Goal: Task Accomplishment & Management: Complete application form

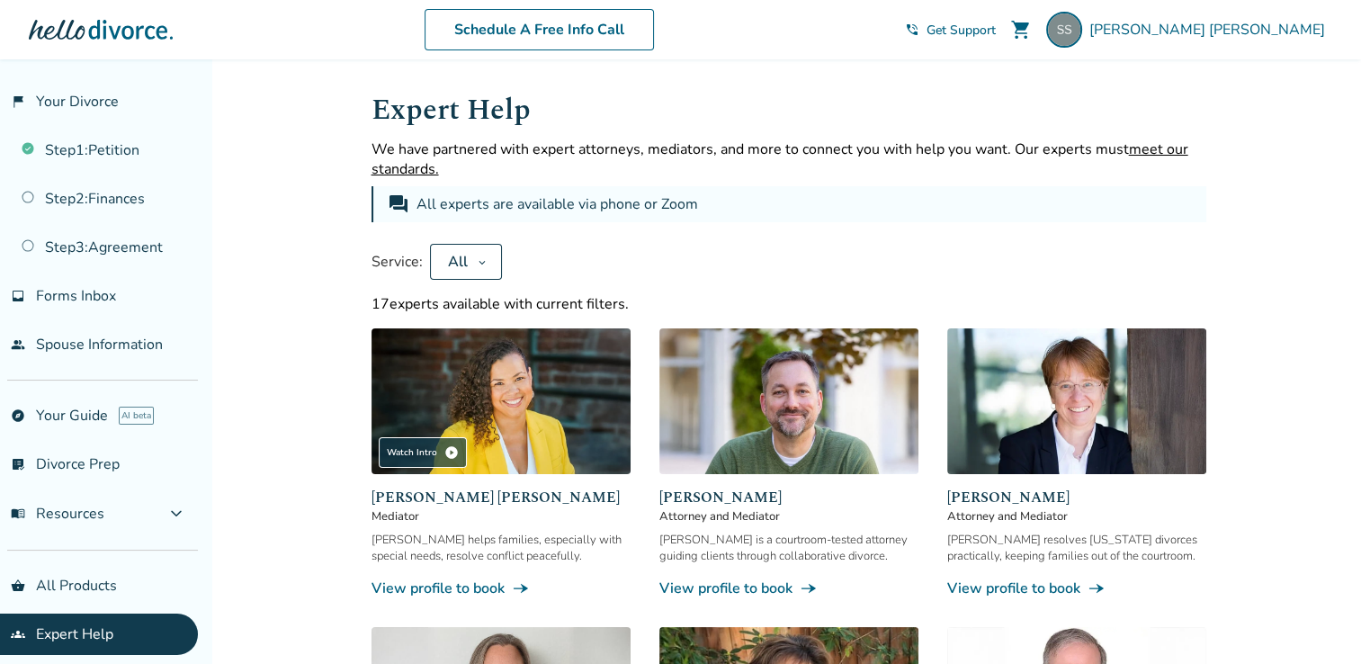
scroll to position [117, 0]
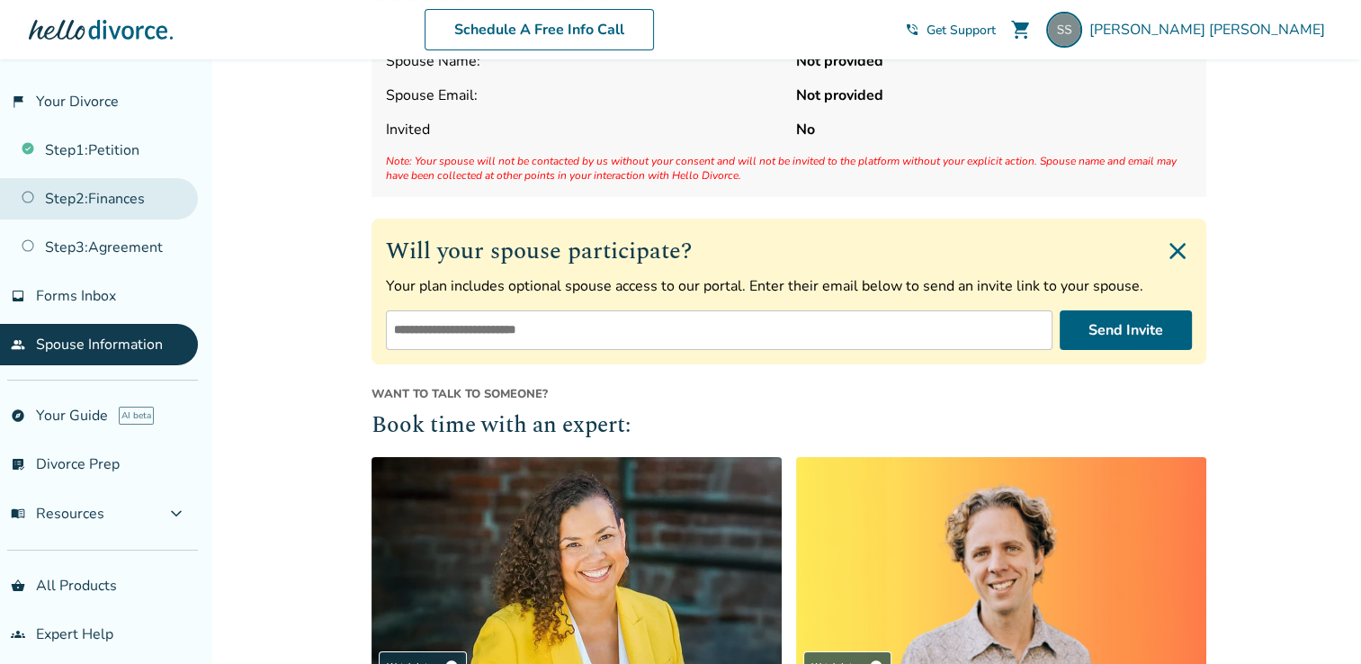
click at [87, 211] on link "Step 2 : Finances" at bounding box center [99, 198] width 198 height 41
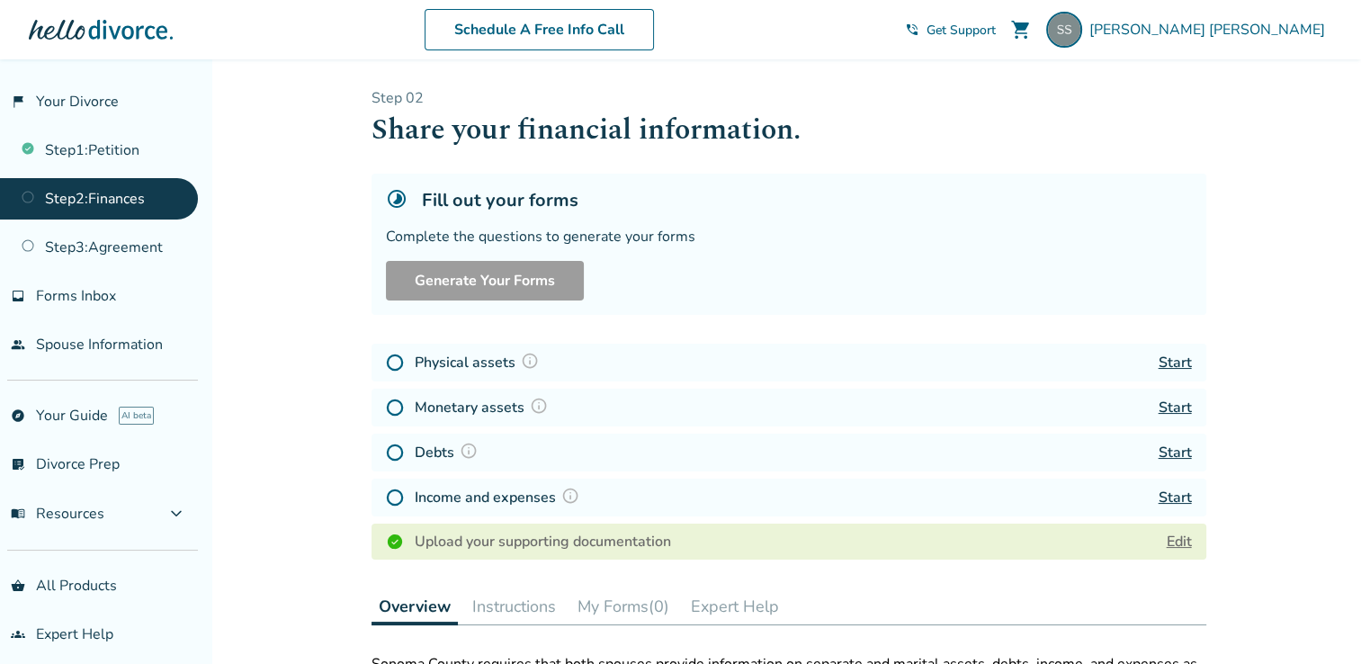
click at [299, 473] on div "Added to cart Step 0 2 Share your financial information. Fill out your forms Co…" at bounding box center [680, 641] width 1361 height 1165
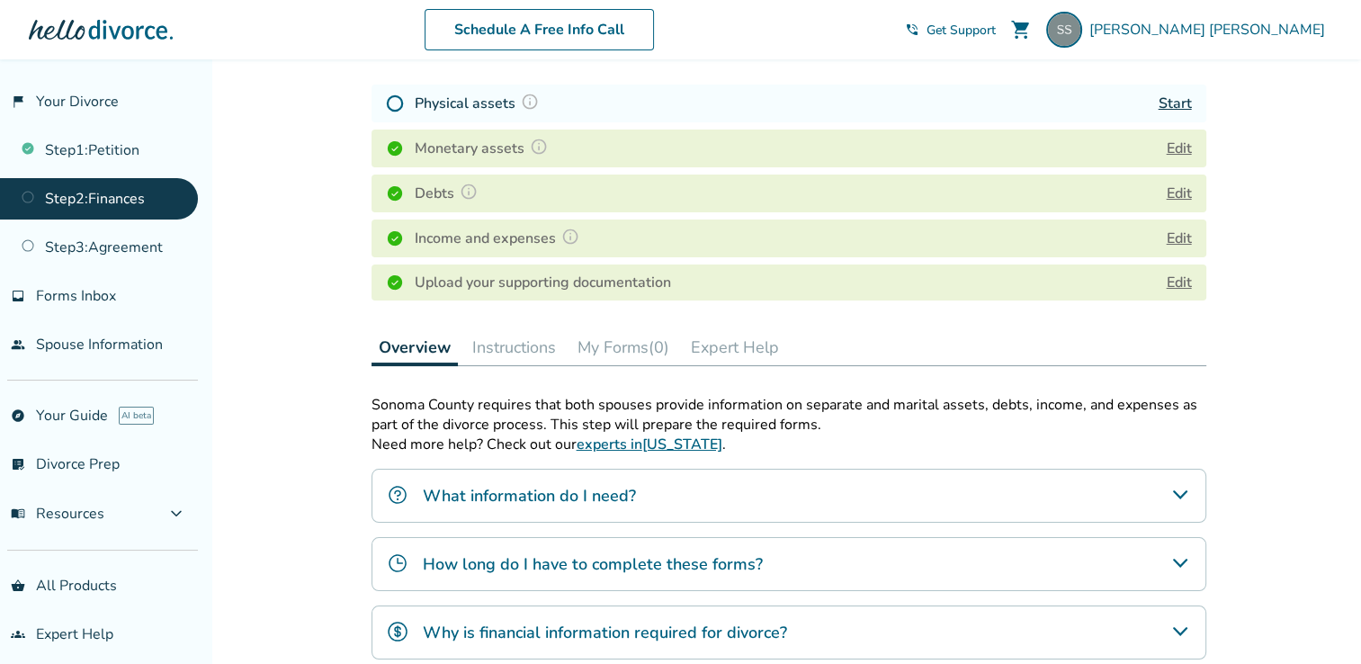
scroll to position [270, 0]
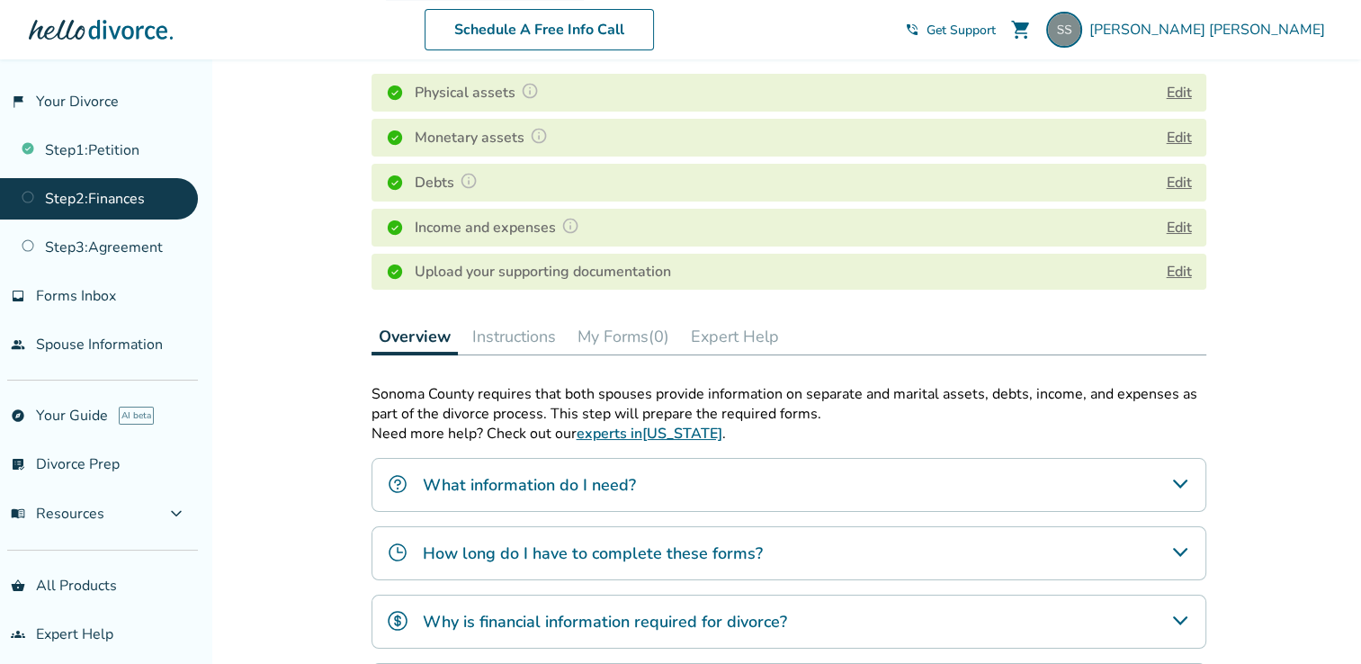
click at [614, 335] on button "My Forms (0)" at bounding box center [623, 336] width 106 height 36
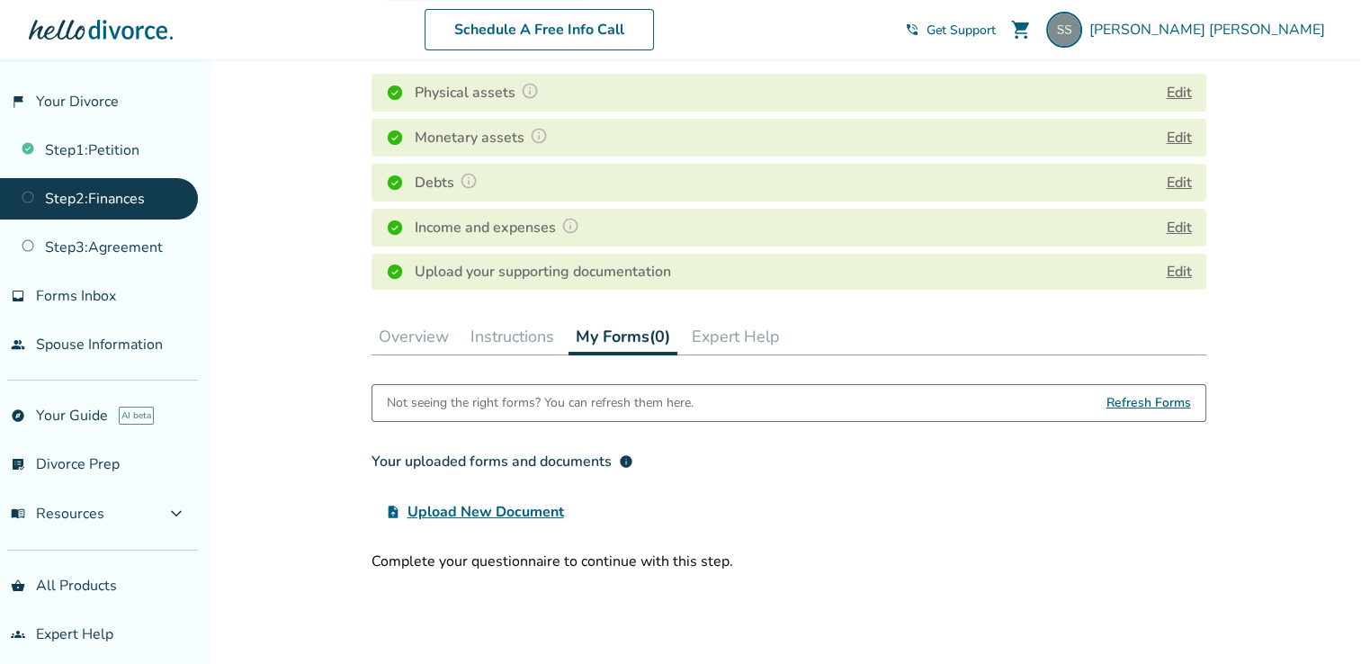
click at [1159, 402] on span "Refresh Forms" at bounding box center [1149, 403] width 85 height 36
click at [91, 287] on span "Forms Inbox" at bounding box center [76, 296] width 80 height 20
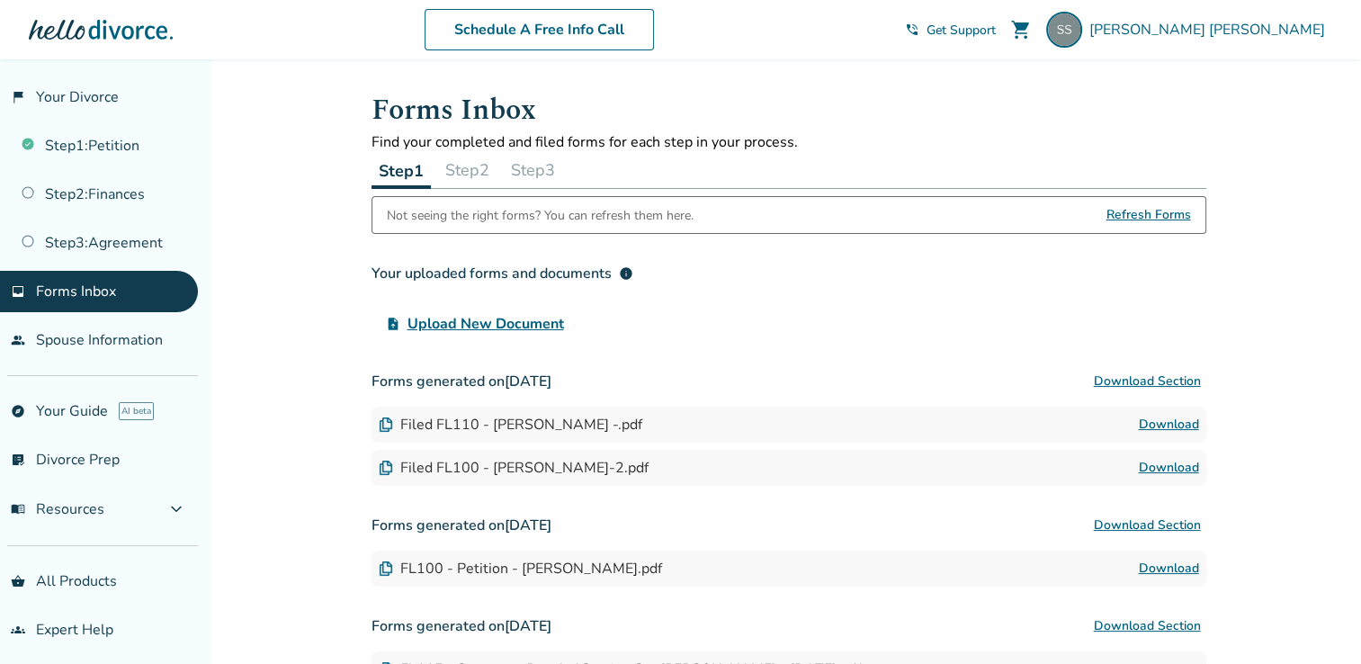
scroll to position [8, 0]
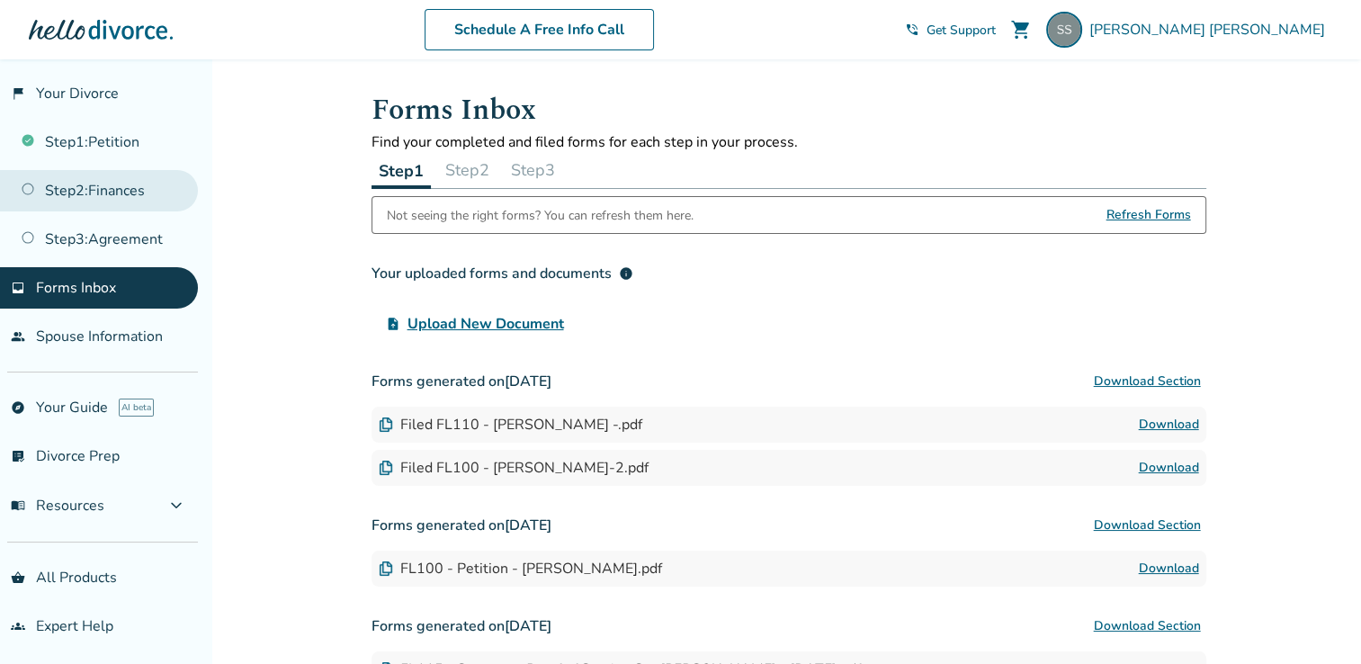
click at [33, 192] on link "Step 2 : Finances" at bounding box center [99, 190] width 198 height 41
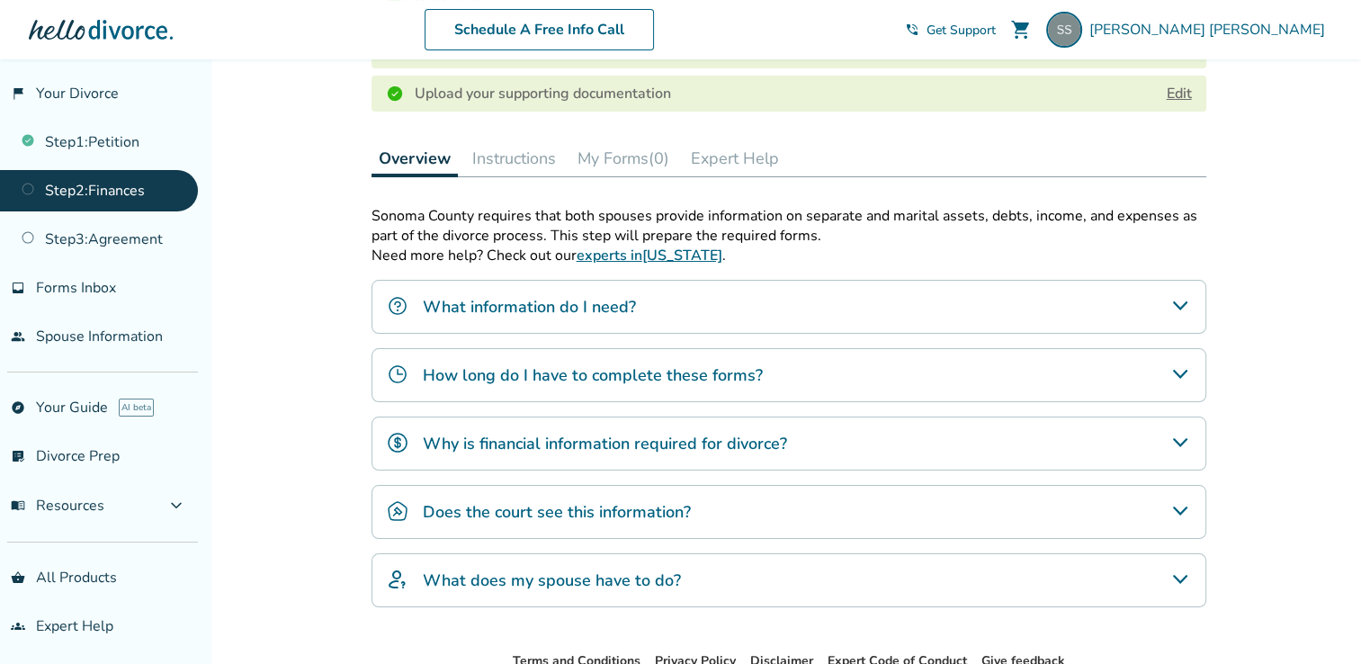
scroll to position [450, 0]
click at [263, 393] on div "Added to cart Step 0 2 Share your financial information. Fill out your forms Co…" at bounding box center [680, 192] width 1361 height 1165
click at [1185, 438] on icon "Why is financial information required for divorce?" at bounding box center [1180, 441] width 22 height 22
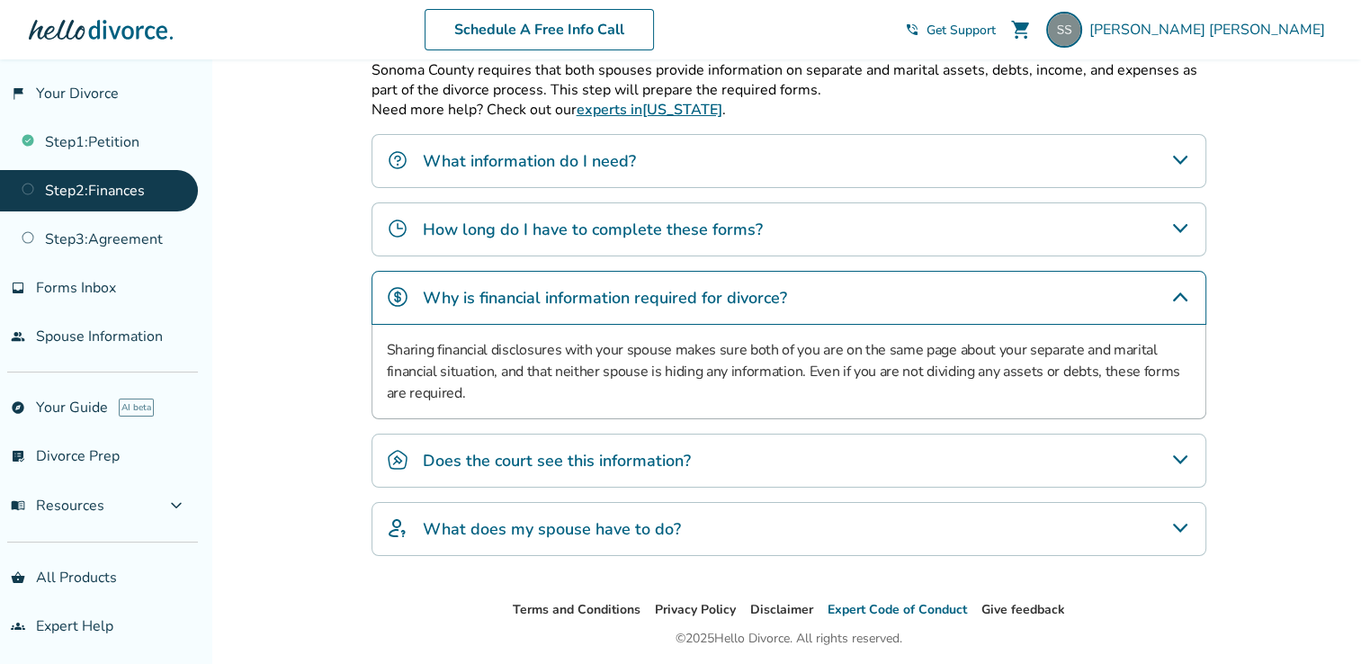
scroll to position [630, 0]
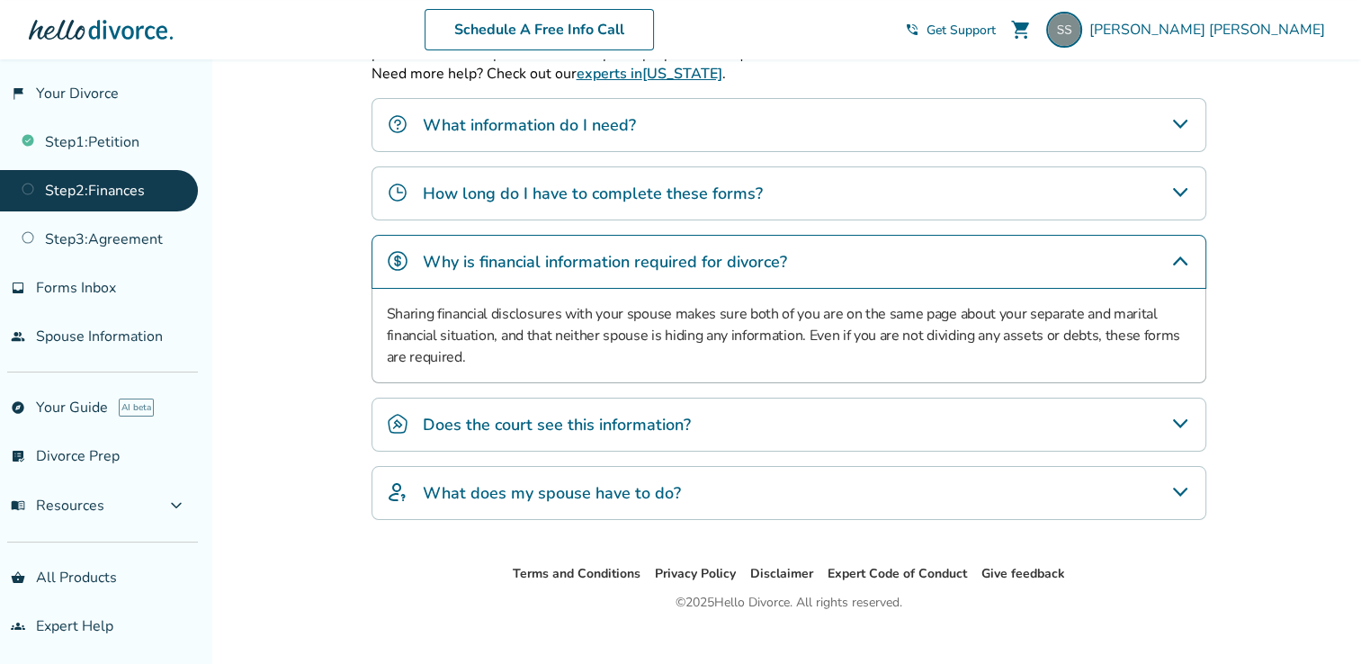
click at [1187, 491] on icon "What does my spouse have to do?" at bounding box center [1180, 492] width 22 height 22
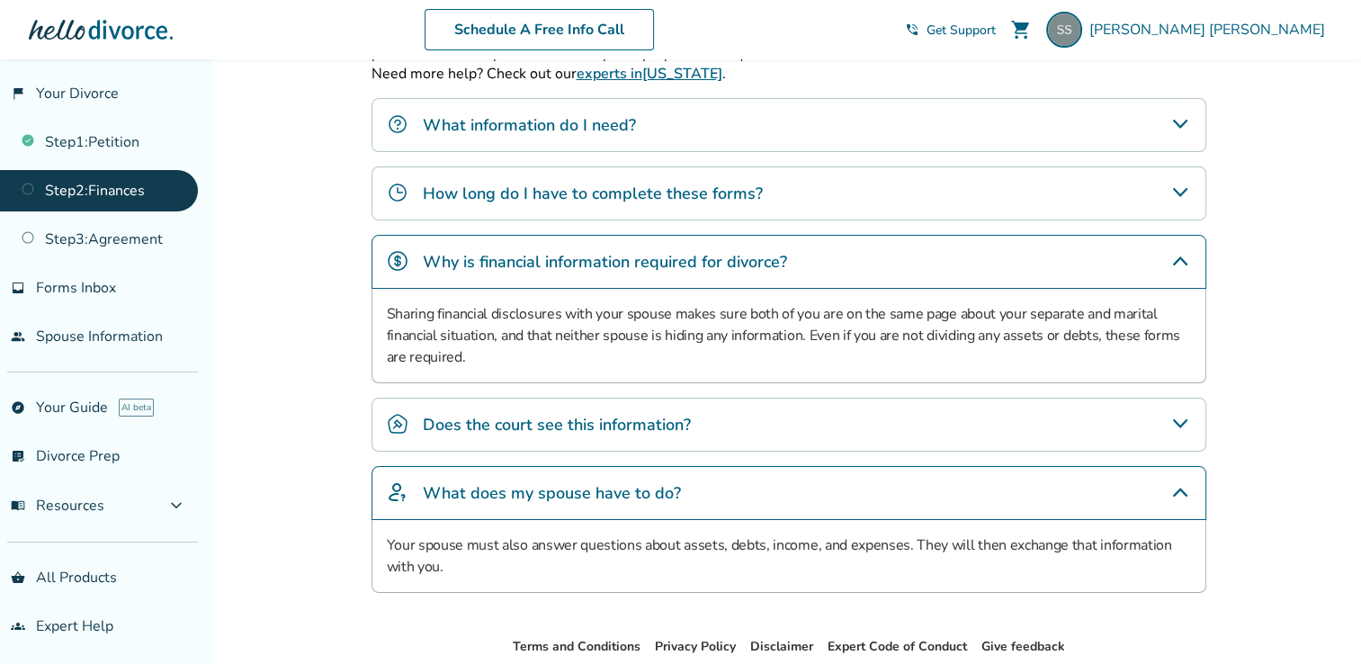
scroll to position [0, 0]
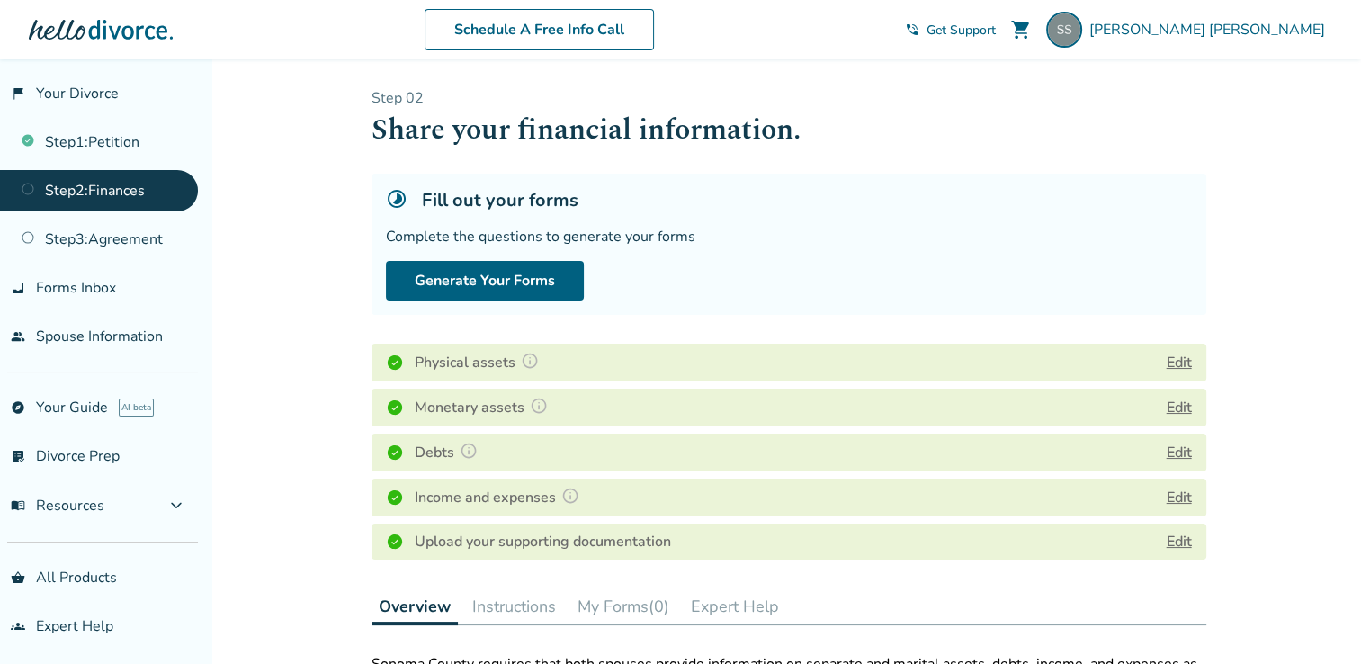
click at [76, 462] on link "list_alt_check Divorce Prep" at bounding box center [99, 455] width 198 height 41
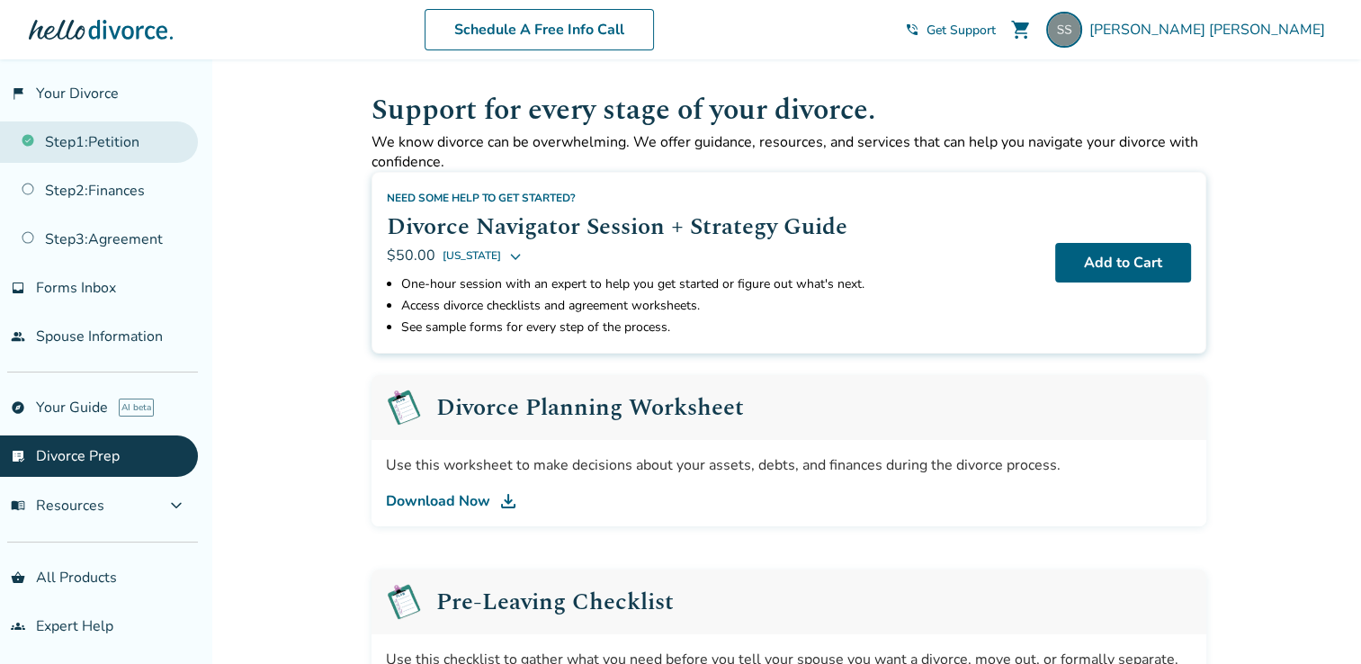
click at [75, 145] on link "Step 1 : Petition" at bounding box center [99, 141] width 198 height 41
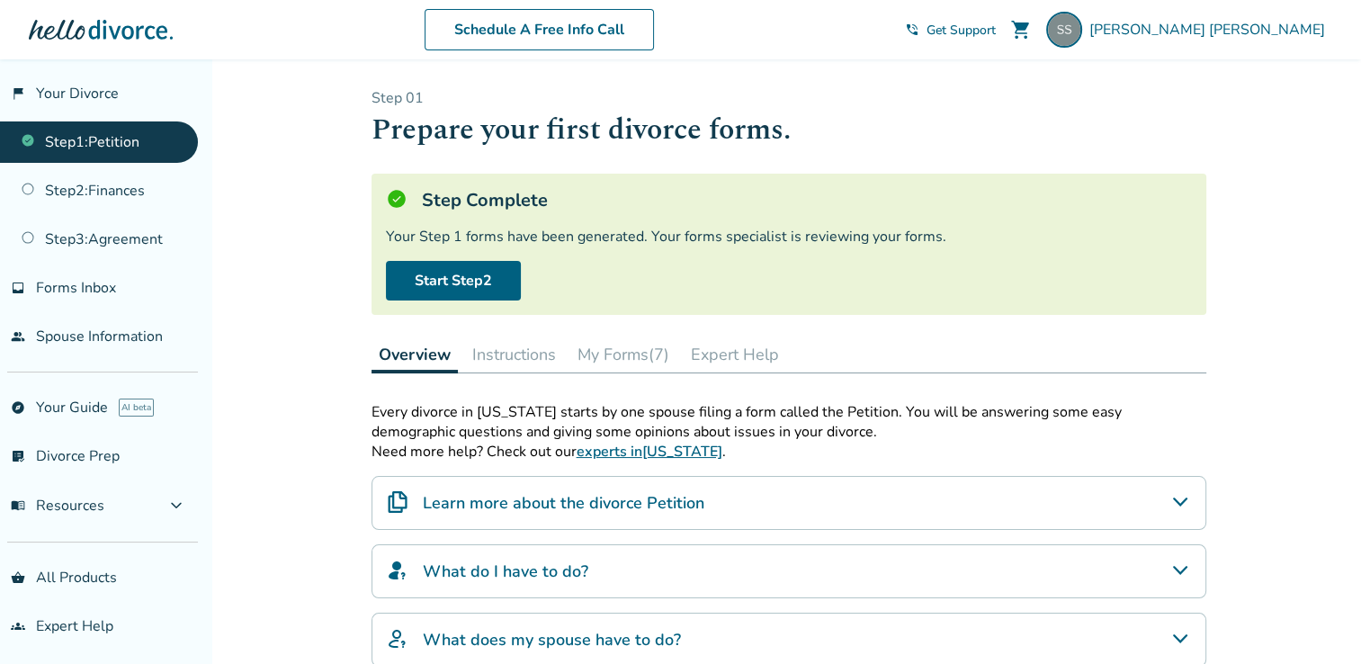
click at [263, 462] on div "Added to cart Step 0 1 Prepare your first divorce forms. Step Complete Your Ste…" at bounding box center [680, 510] width 1361 height 902
click at [450, 286] on link "Start Step 2" at bounding box center [453, 281] width 135 height 40
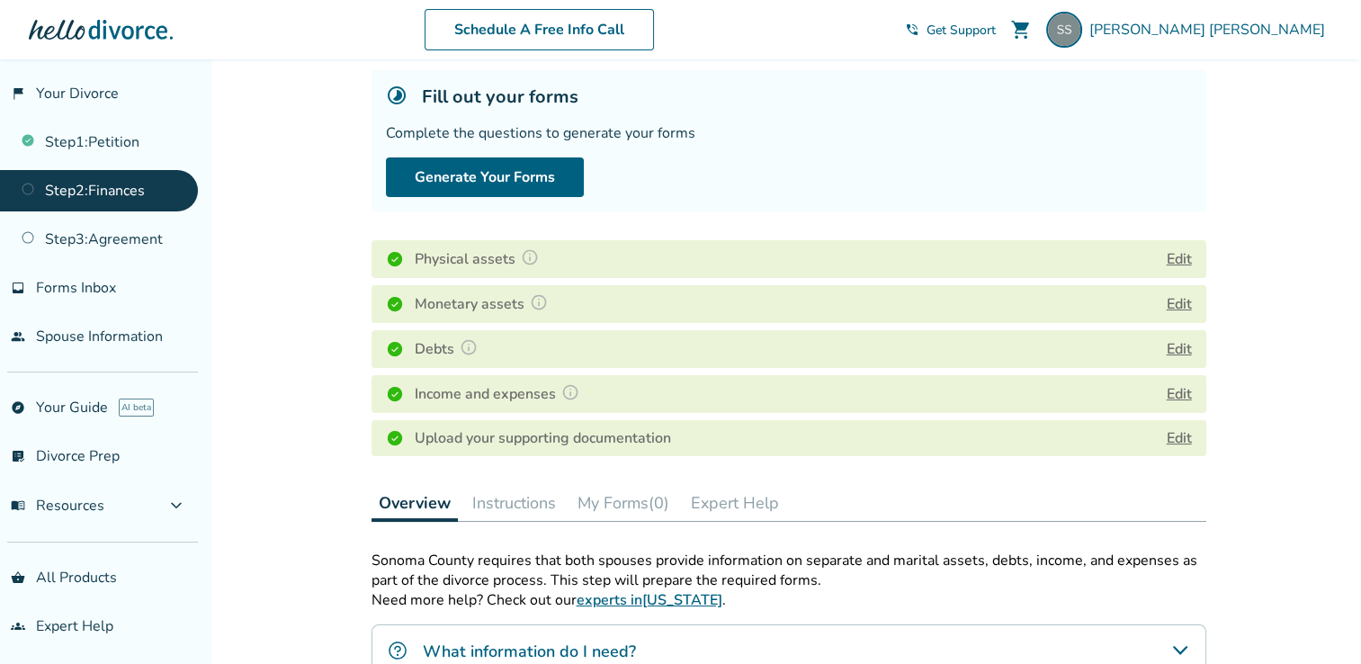
scroll to position [90, 0]
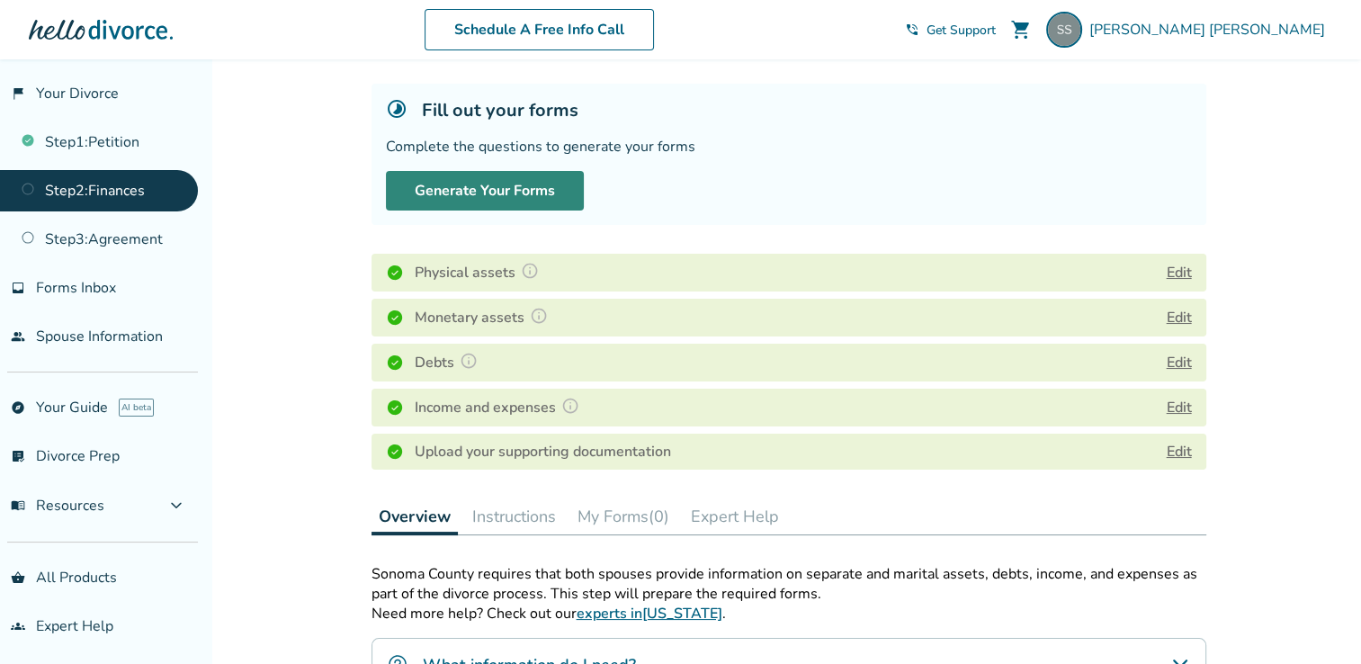
click at [511, 185] on button "Generate Your Forms" at bounding box center [485, 191] width 198 height 40
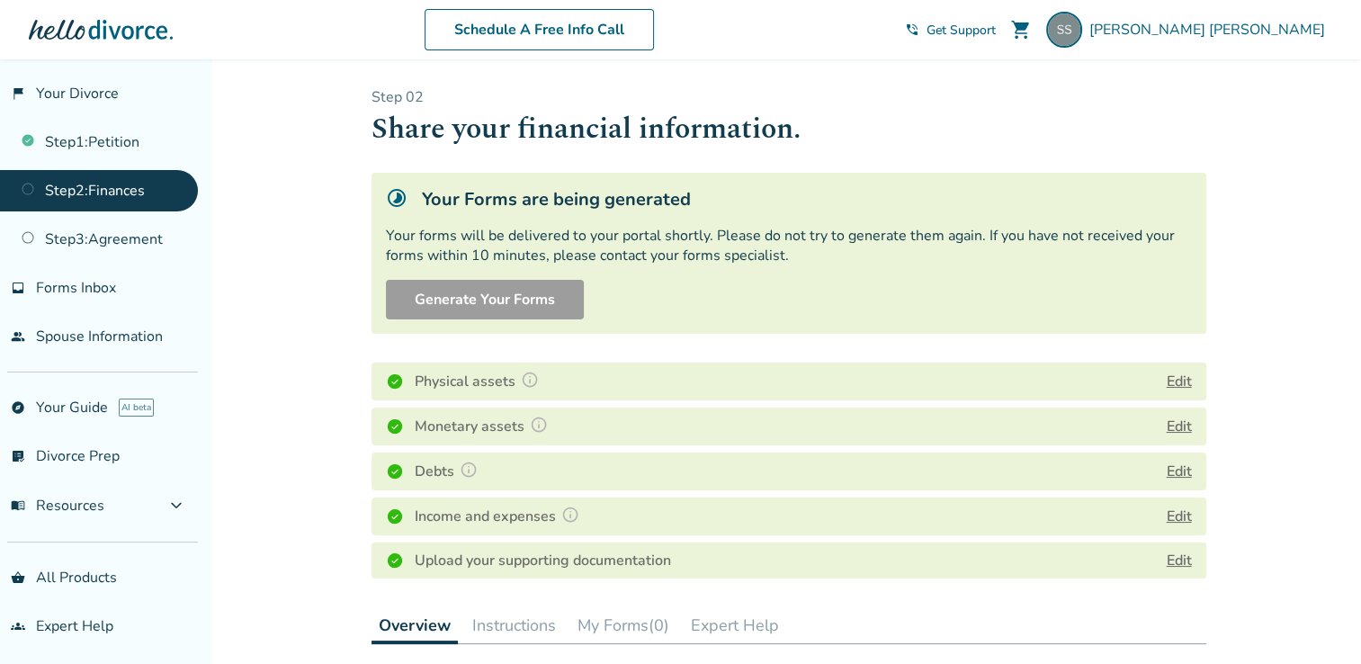
scroll to position [0, 0]
click at [93, 94] on link "flag_2 Your Divorce" at bounding box center [99, 93] width 198 height 41
